Goal: Navigation & Orientation: Find specific page/section

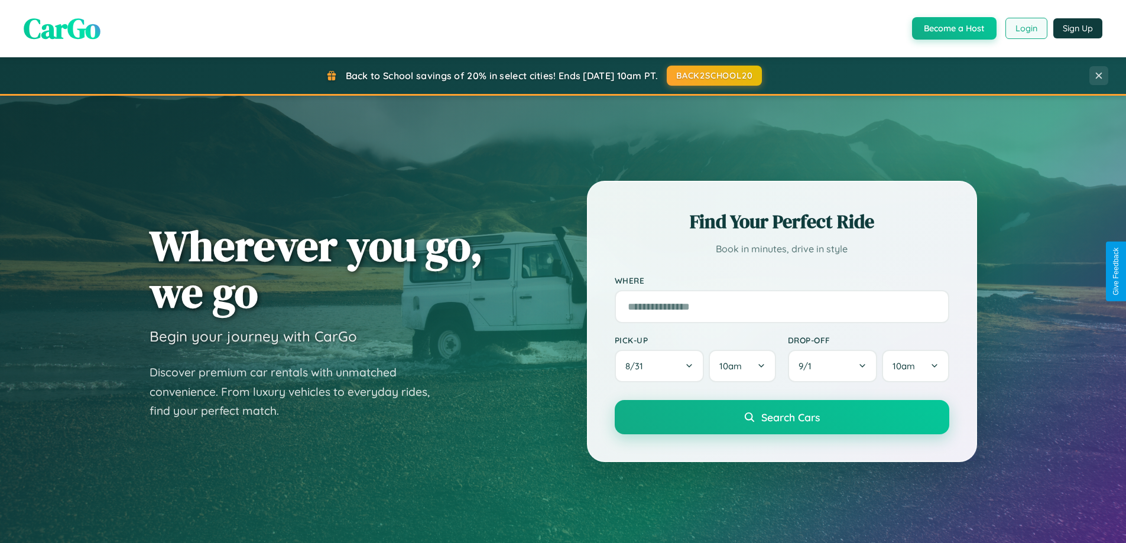
click at [1026, 28] on button "Login" at bounding box center [1027, 28] width 42 height 21
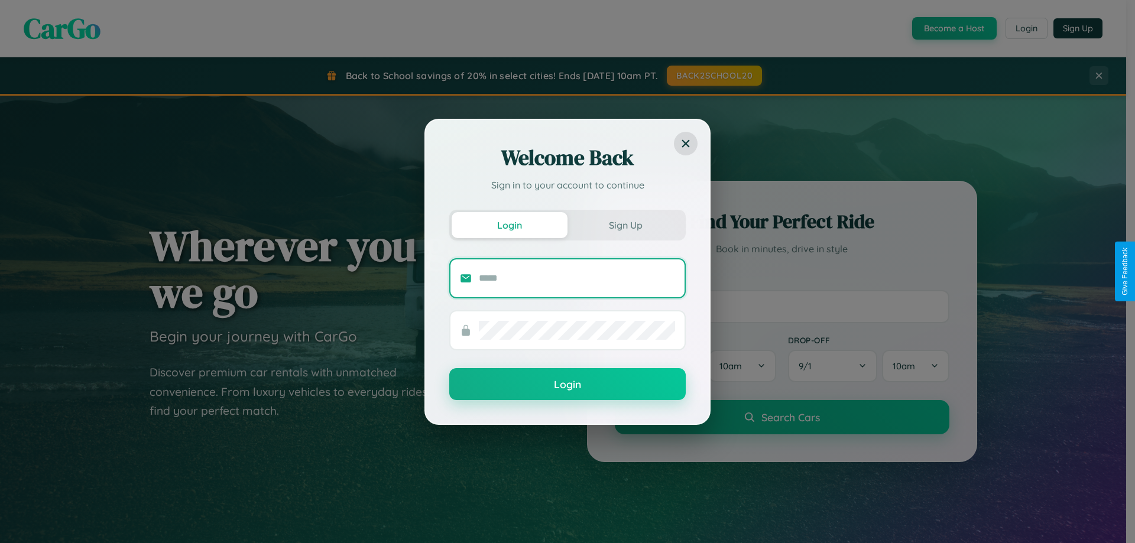
click at [577, 278] on input "text" at bounding box center [577, 278] width 196 height 19
type input "**********"
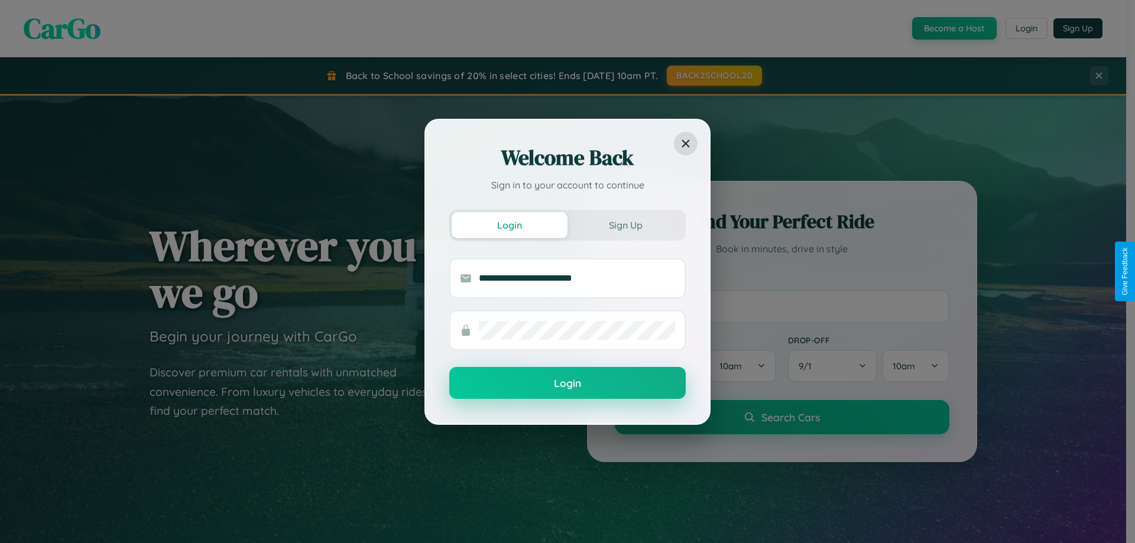
click at [568, 384] on button "Login" at bounding box center [567, 383] width 237 height 32
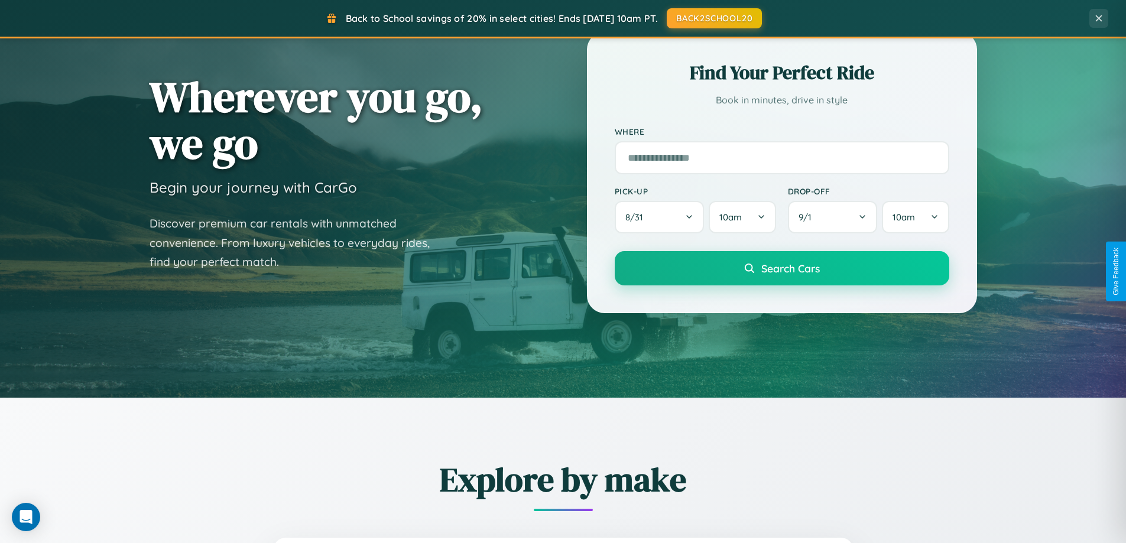
scroll to position [814, 0]
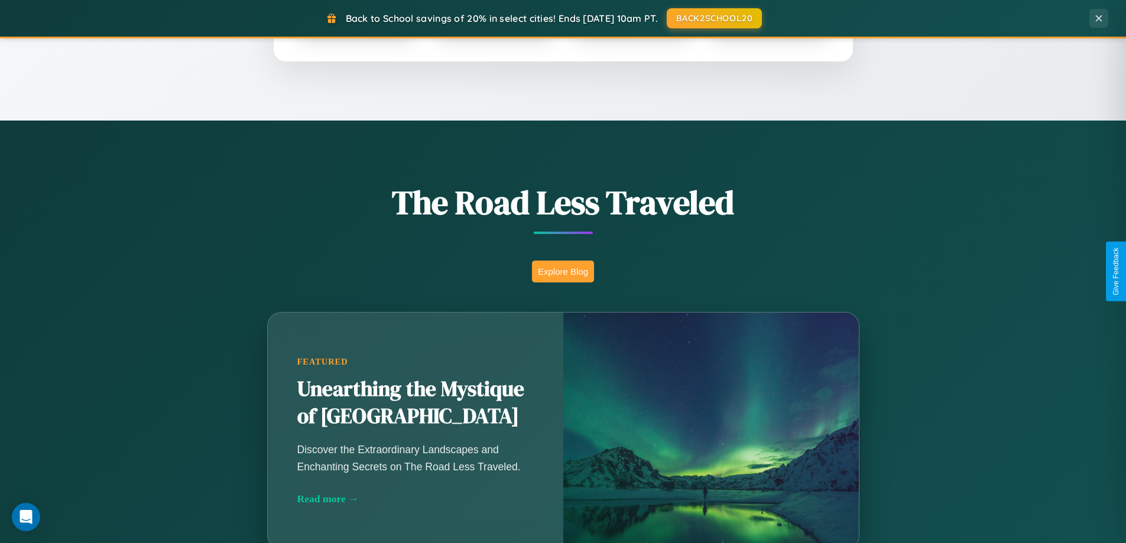
click at [563, 271] on button "Explore Blog" at bounding box center [563, 272] width 62 height 22
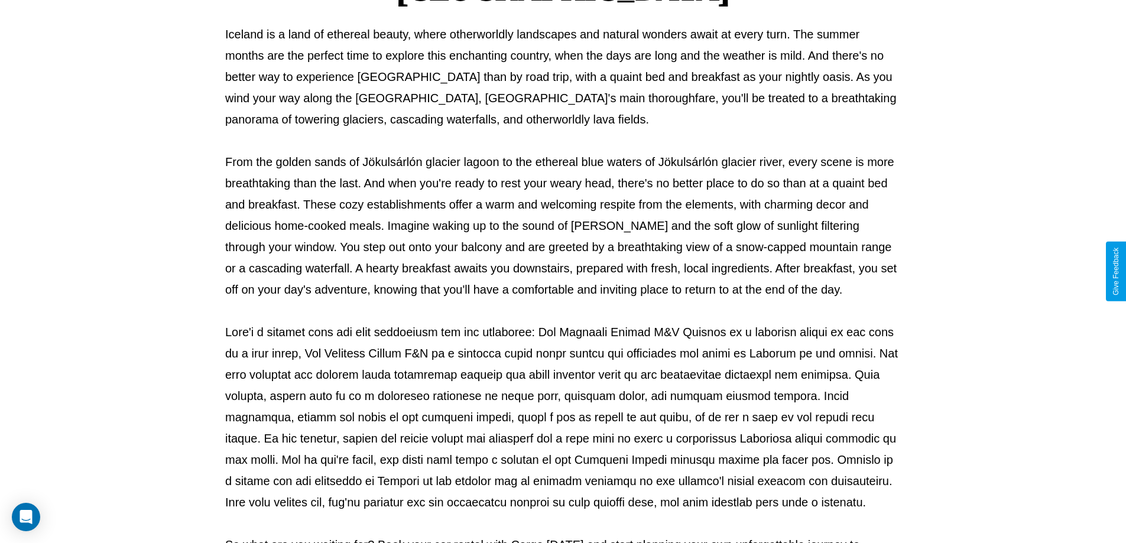
scroll to position [383, 0]
